Goal: Task Accomplishment & Management: Manage account settings

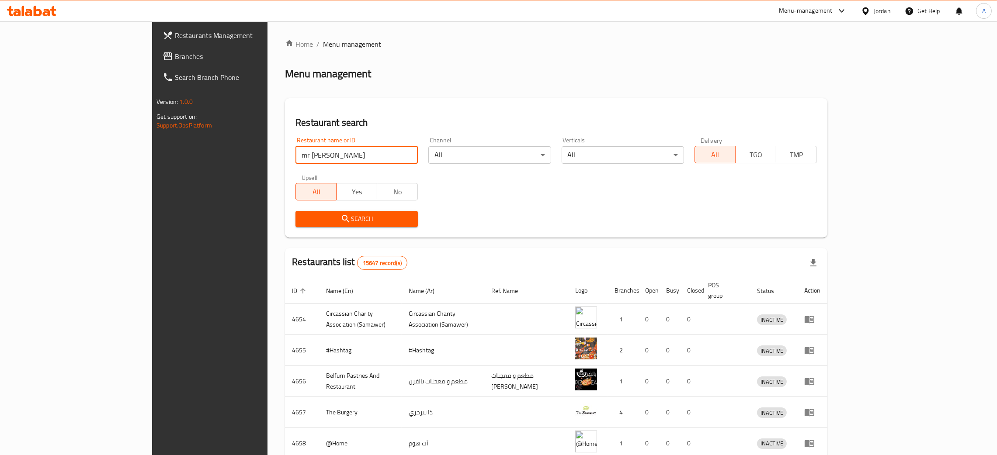
click button "Search" at bounding box center [356, 219] width 122 height 16
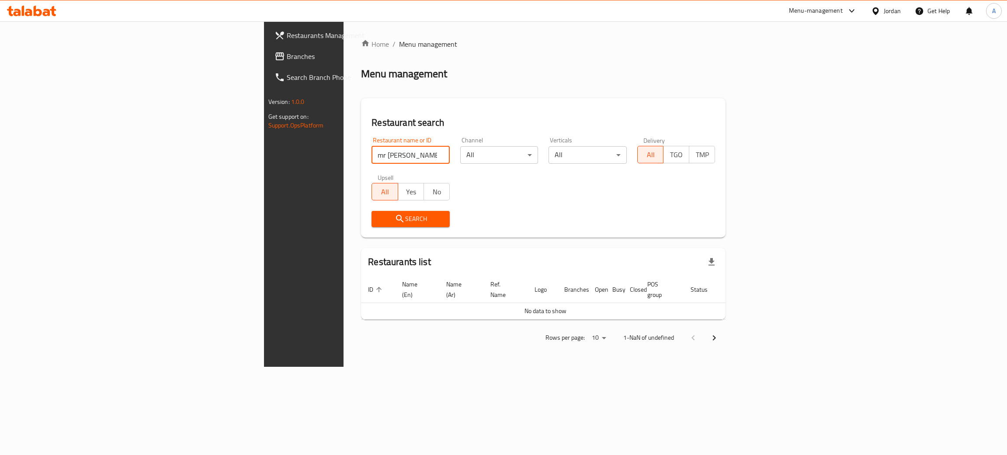
click button "Search" at bounding box center [411, 219] width 78 height 16
click at [372, 151] on input "mr moms" at bounding box center [411, 154] width 78 height 17
click button "Search" at bounding box center [411, 219] width 78 height 16
click at [372, 150] on input "mr. moms" at bounding box center [411, 154] width 78 height 17
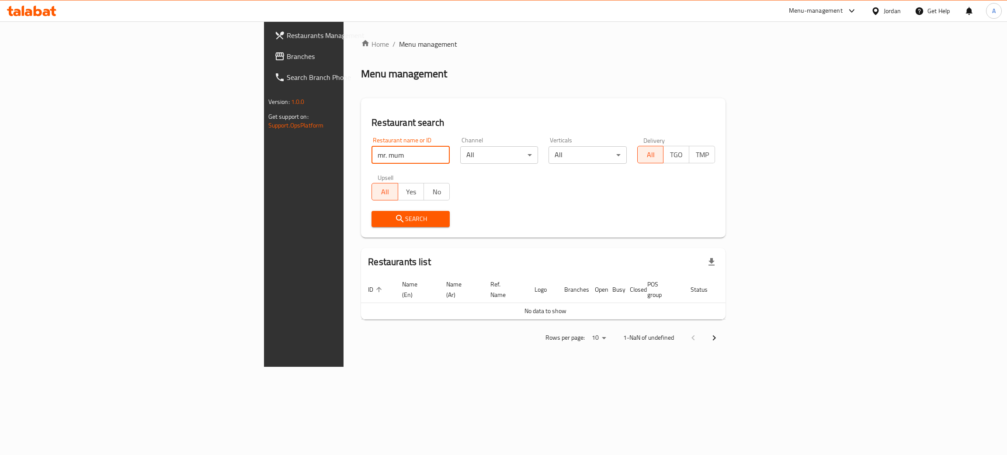
click button "Search" at bounding box center [411, 219] width 78 height 16
click at [372, 150] on input "mr. muns" at bounding box center [411, 154] width 78 height 17
type input "mr.muns"
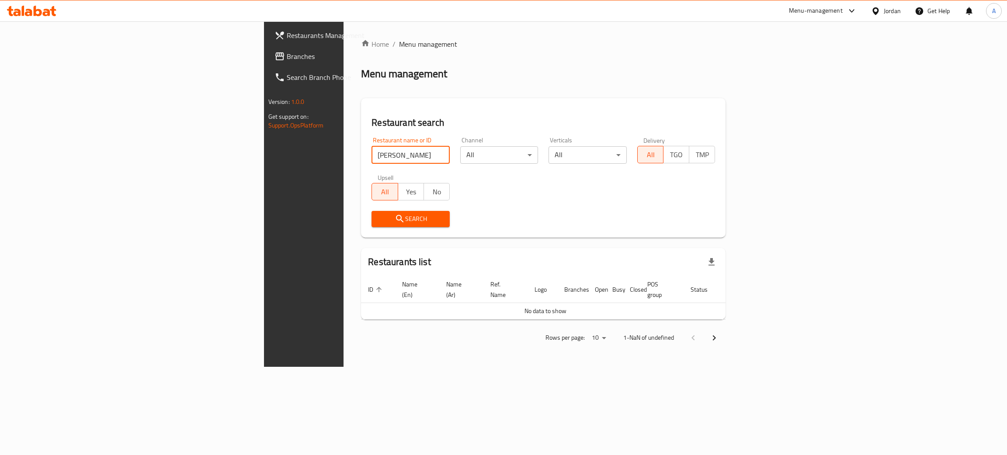
click button "Search" at bounding box center [411, 219] width 78 height 16
click at [372, 152] on input "mr.muns" at bounding box center [411, 154] width 78 height 17
click button "Search" at bounding box center [411, 219] width 78 height 16
click at [373, 154] on input "mr.muns" at bounding box center [411, 154] width 78 height 17
paste input "MR.MUNS"
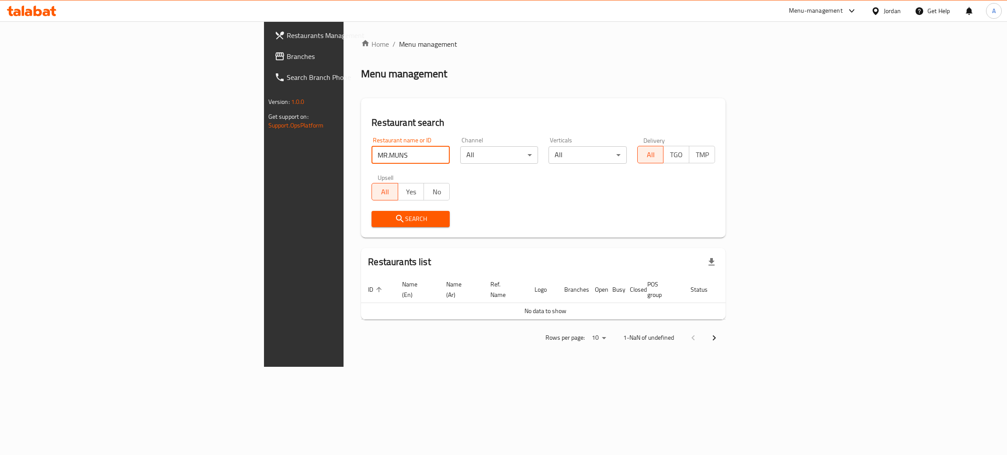
type input "MR.MUNS"
click button "Search" at bounding box center [411, 219] width 78 height 16
click at [372, 211] on button "Search" at bounding box center [411, 219] width 78 height 16
click at [379, 217] on span "Search" at bounding box center [411, 219] width 64 height 11
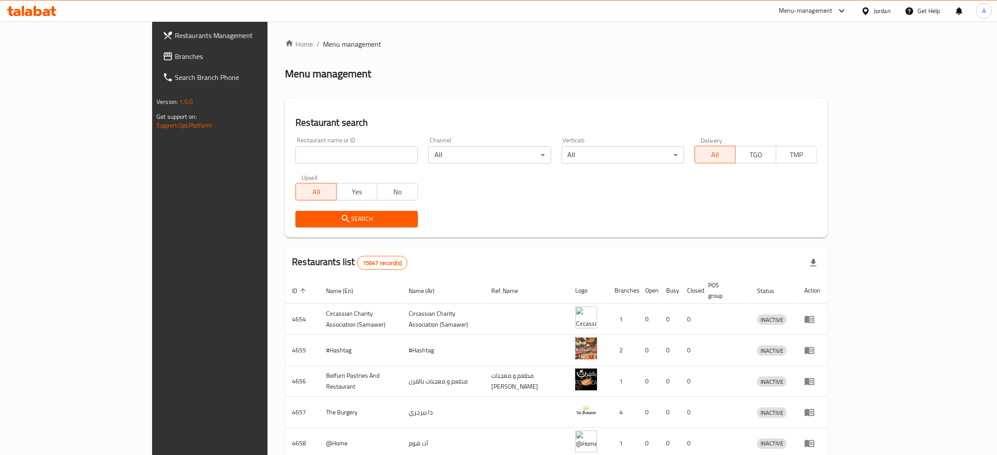
click at [290, 164] on div "Restaurant name or ID Restaurant name or ID" at bounding box center [356, 150] width 133 height 37
click at [295, 162] on input "search" at bounding box center [356, 154] width 122 height 17
type input "mr.m"
click button "Search" at bounding box center [356, 219] width 122 height 16
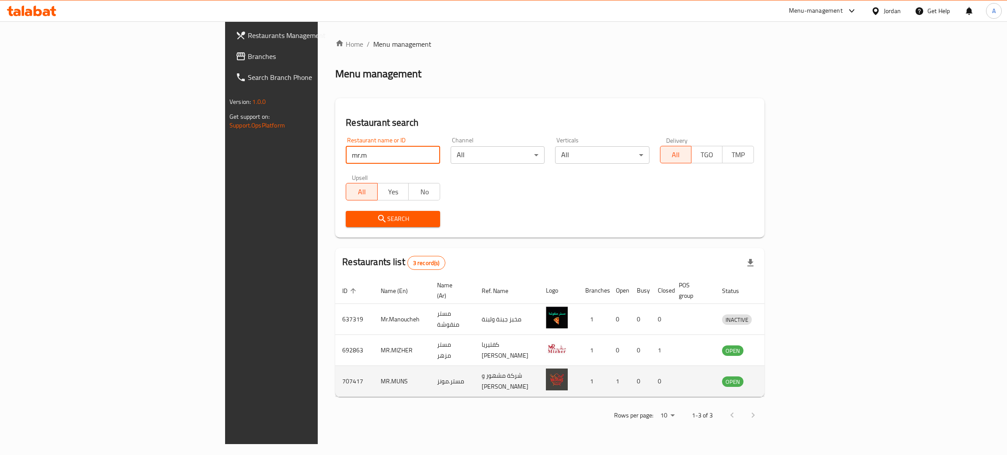
click at [779, 379] on icon "enhanced table" at bounding box center [775, 382] width 10 height 7
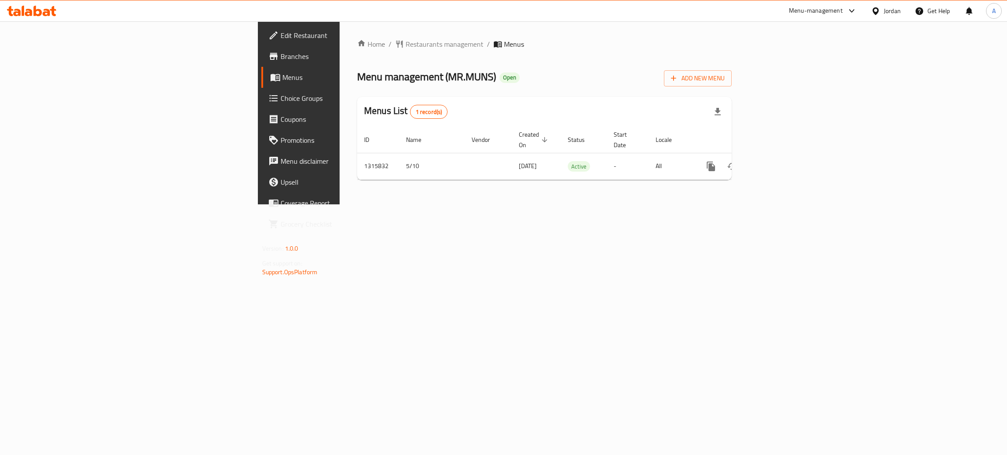
click at [281, 36] on span "Edit Restaurant" at bounding box center [350, 35] width 139 height 10
click at [785, 163] on link "enhanced table" at bounding box center [774, 166] width 21 height 21
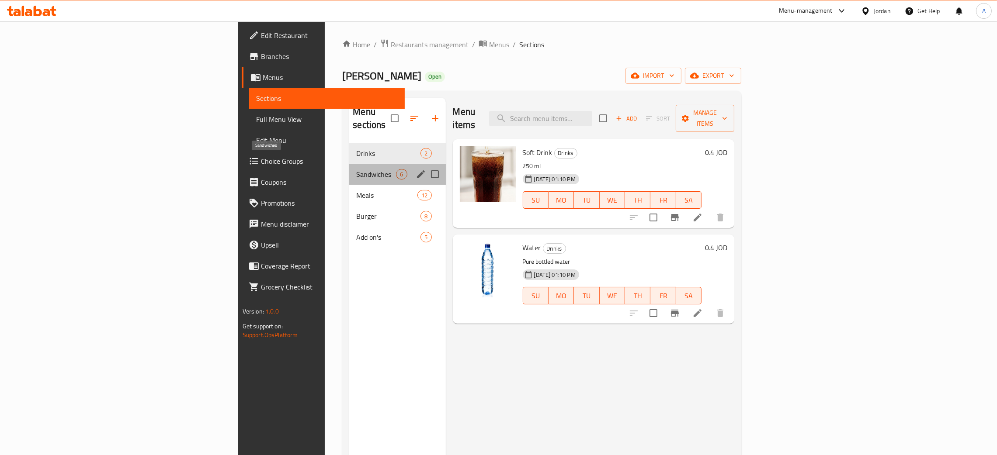
click at [356, 169] on span "Sandwiches" at bounding box center [376, 174] width 40 height 10
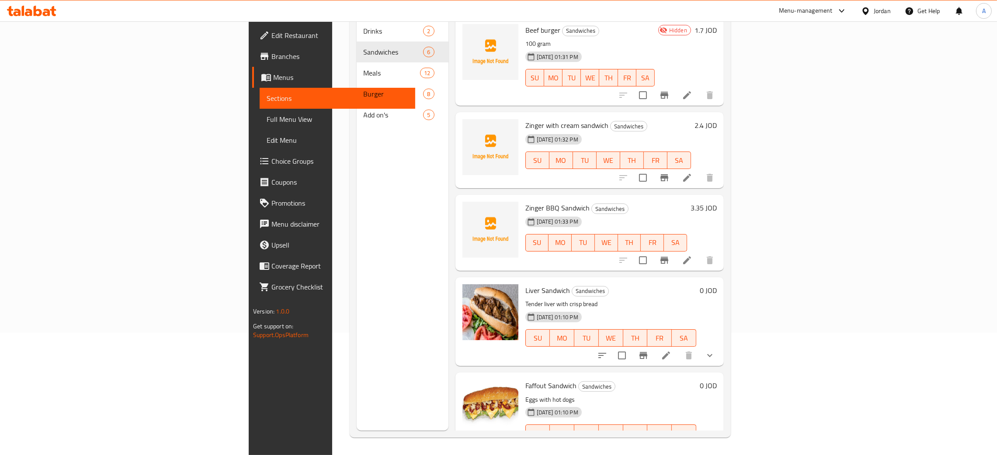
click at [271, 38] on span "Edit Restaurant" at bounding box center [339, 35] width 137 height 10
